Goal: Information Seeking & Learning: Learn about a topic

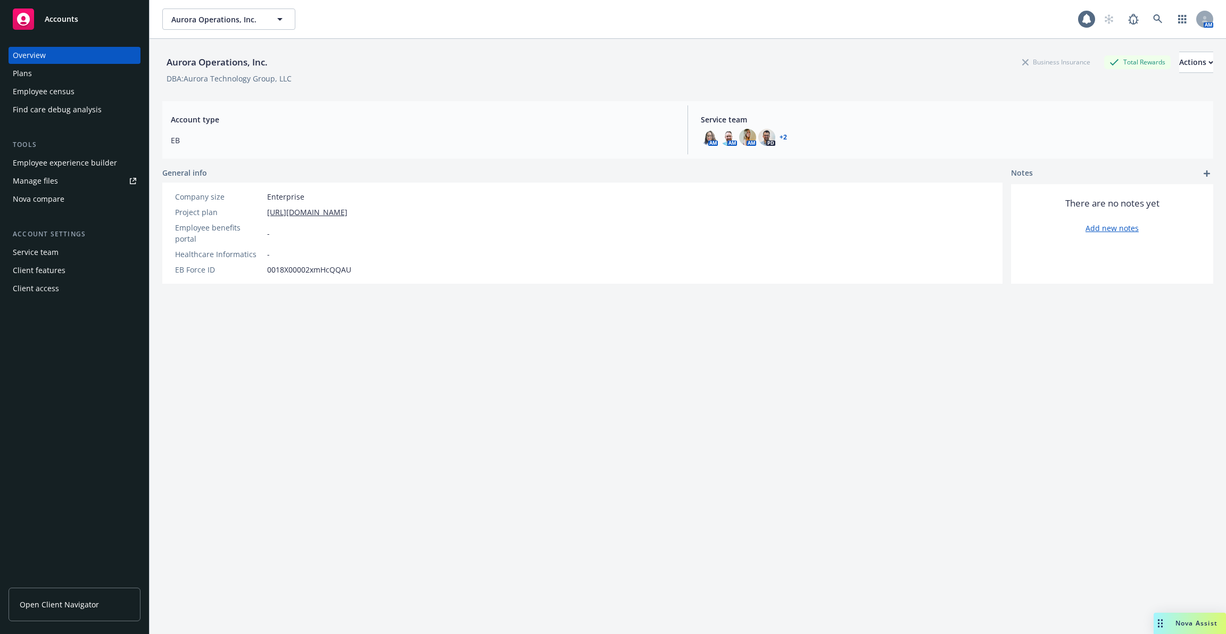
click at [77, 605] on span "Open Client Navigator" at bounding box center [59, 604] width 79 height 11
click at [1158, 18] on icon at bounding box center [1158, 19] width 10 height 10
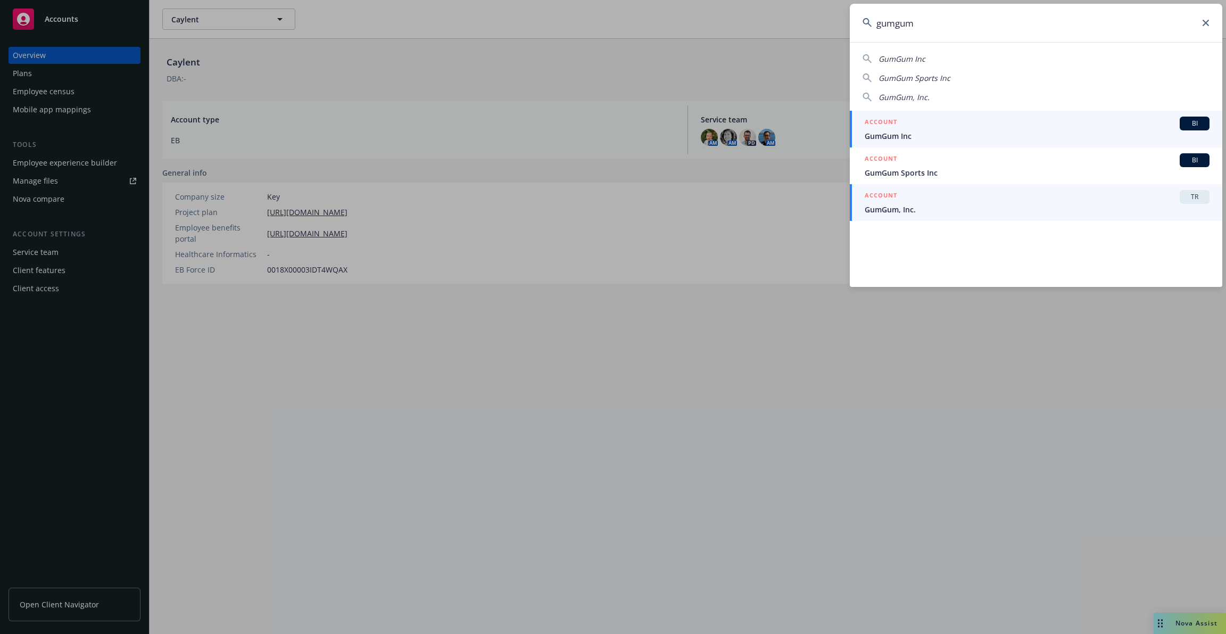
type input "gumgum"
click at [921, 204] on span "GumGum, Inc." at bounding box center [1037, 209] width 345 height 11
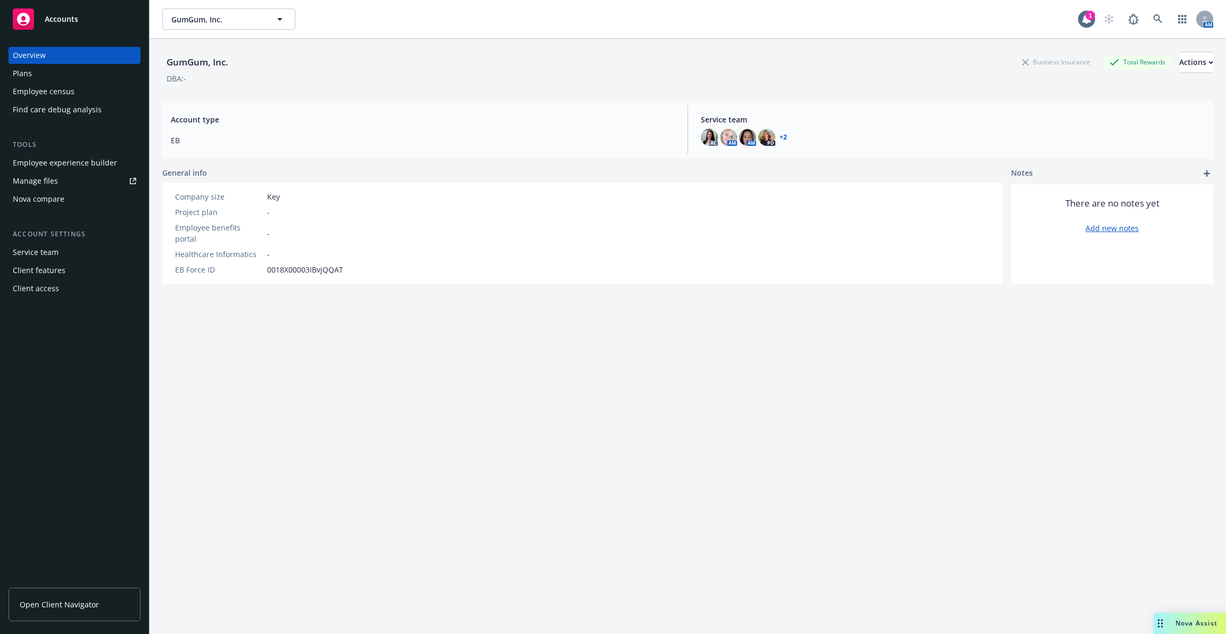
click at [89, 171] on div "Employee experience builder" at bounding box center [65, 162] width 104 height 17
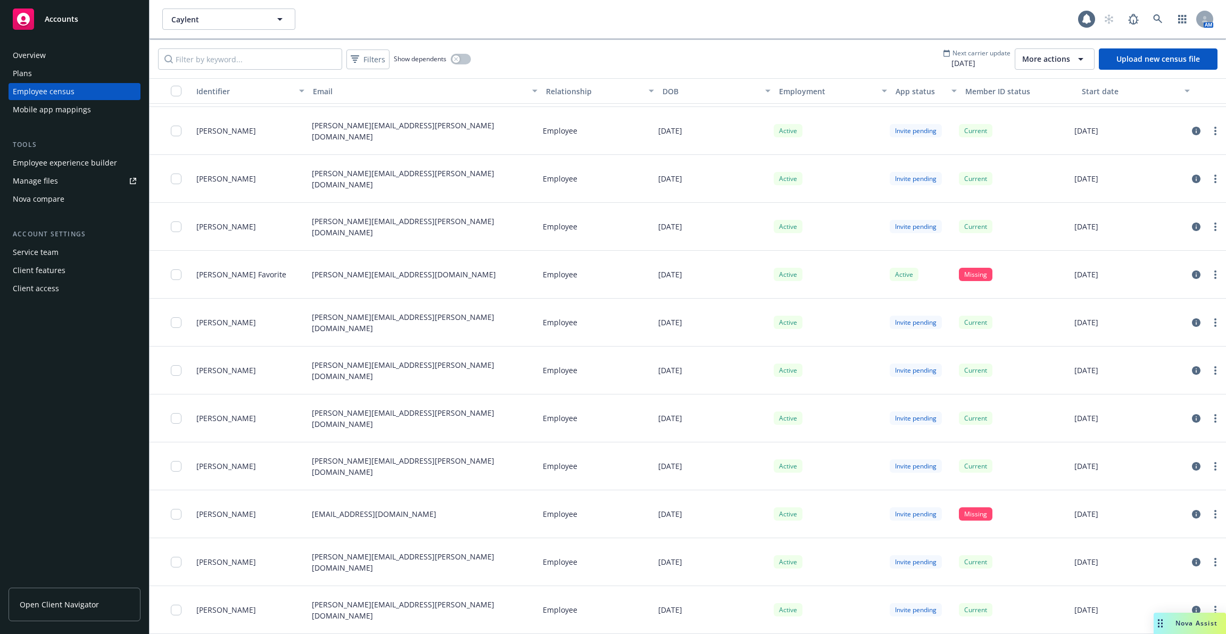
scroll to position [3015, 0]
